Goal: Task Accomplishment & Management: Use online tool/utility

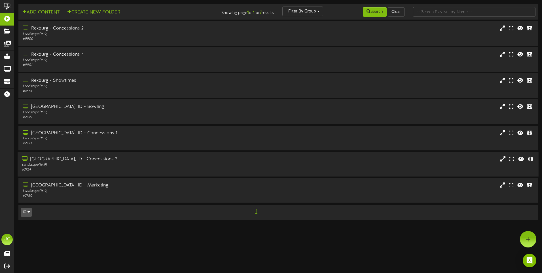
click at [132, 155] on div "[GEOGRAPHIC_DATA], ID - Concessions 3 Landscape ( 16:9 ) # 2754" at bounding box center [278, 163] width 520 height 25
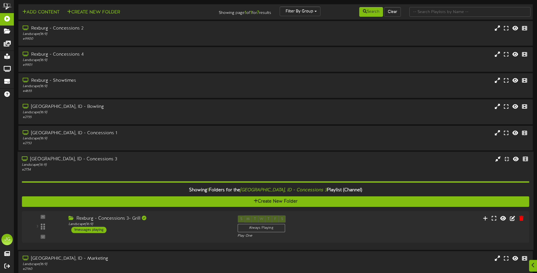
scroll to position [25, 0]
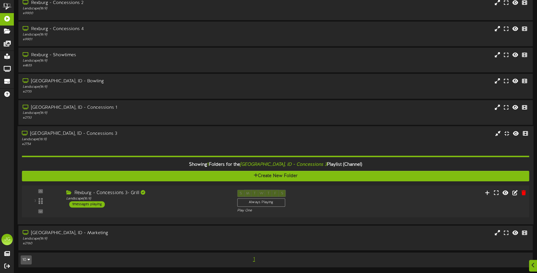
click at [125, 202] on div "Rexburg - Concessions 3- Grill Landscape ( 16:9 ) 1 messages playing" at bounding box center [147, 198] width 171 height 18
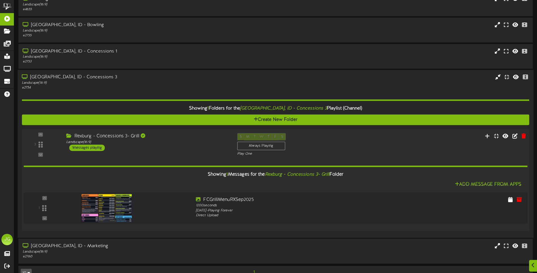
scroll to position [95, 0]
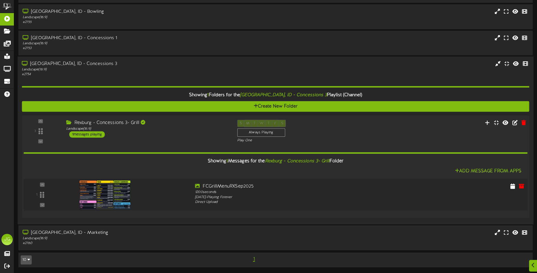
click at [145, 199] on div at bounding box center [126, 193] width 127 height 20
click at [178, 130] on div "Landscape ( 16:9 )" at bounding box center [147, 128] width 162 height 5
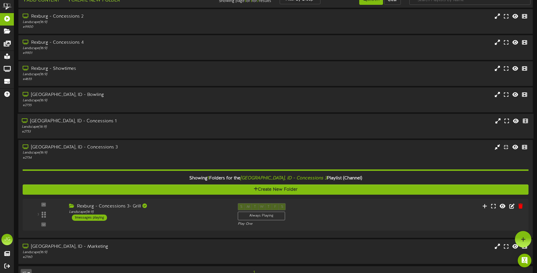
scroll to position [0, 0]
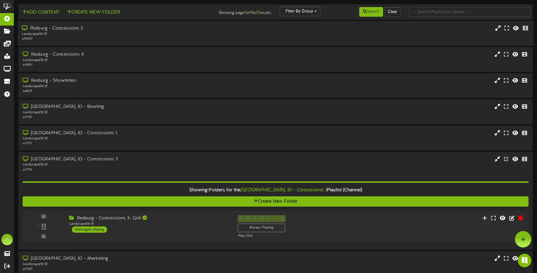
click at [138, 38] on div "# 9900" at bounding box center [125, 39] width 207 height 5
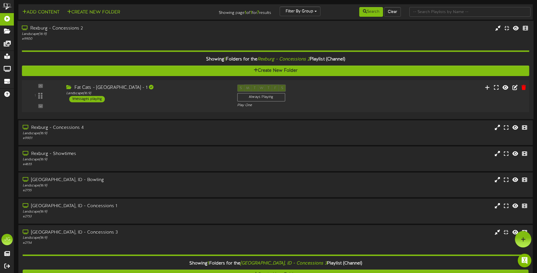
click at [149, 100] on div "Fat Cats - [GEOGRAPHIC_DATA] - 1 Landscape ( 16:9 ) 1 messages playing" at bounding box center [147, 93] width 171 height 18
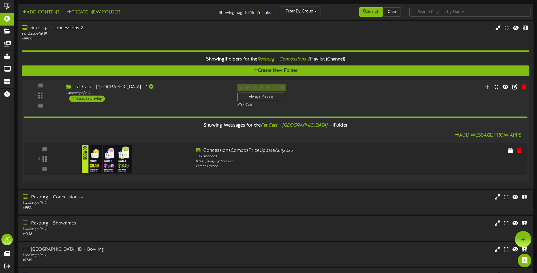
click at [149, 100] on div "Fat Cats - [GEOGRAPHIC_DATA] - 1 Landscape ( 16:9 ) 1 messages playing" at bounding box center [147, 93] width 171 height 18
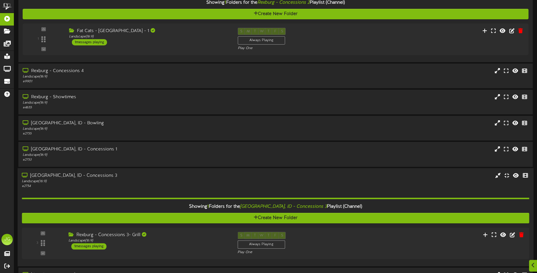
click at [142, 188] on div "# 2754" at bounding box center [125, 185] width 207 height 5
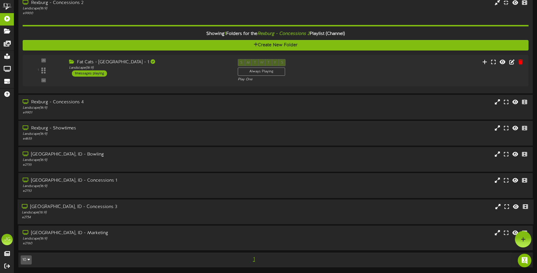
click at [143, 213] on div "Landscape ( 16:9 )" at bounding box center [125, 212] width 207 height 5
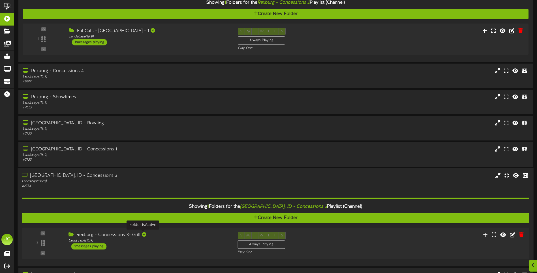
scroll to position [99, 0]
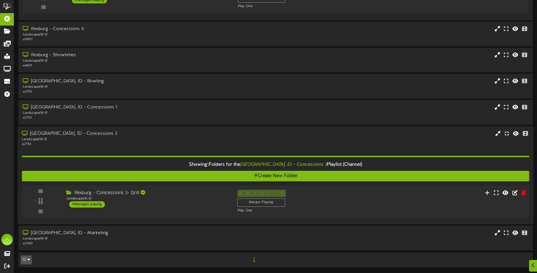
click at [149, 203] on div "Rexburg - Concessions 3- Grill Landscape ( 16:9 ) 1 messages playing" at bounding box center [147, 198] width 171 height 18
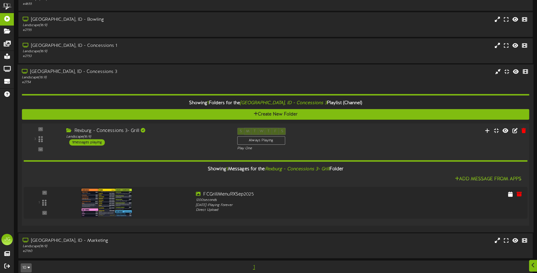
scroll to position [168, 0]
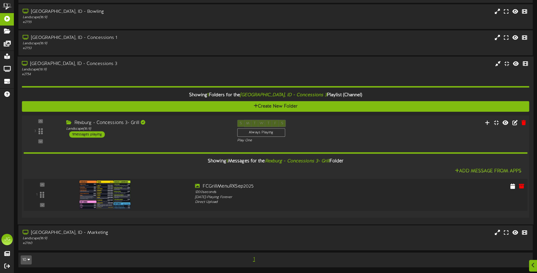
click at [160, 198] on div at bounding box center [126, 193] width 127 height 20
click at [153, 195] on div at bounding box center [126, 193] width 127 height 20
click at [114, 190] on img at bounding box center [105, 194] width 52 height 29
